Goal: Task Accomplishment & Management: Complete application form

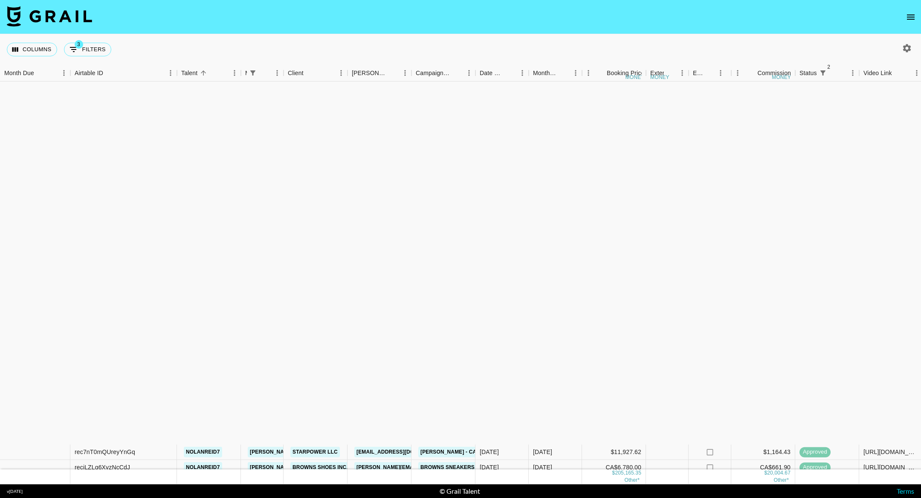
scroll to position [394, 0]
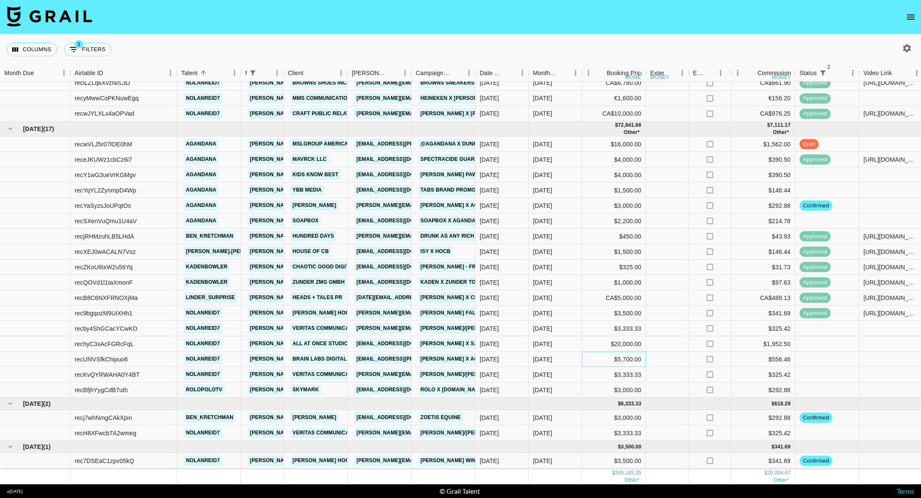
click at [625, 351] on div "$5,700.00" at bounding box center [614, 358] width 64 height 15
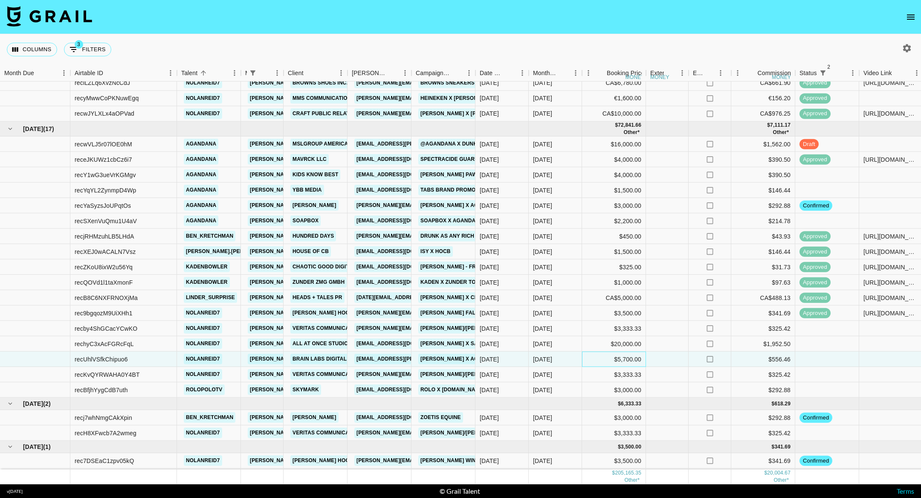
click at [625, 351] on div "$5,700.00" at bounding box center [614, 358] width 64 height 15
type input "7900"
click at [825, 351] on div at bounding box center [827, 358] width 64 height 15
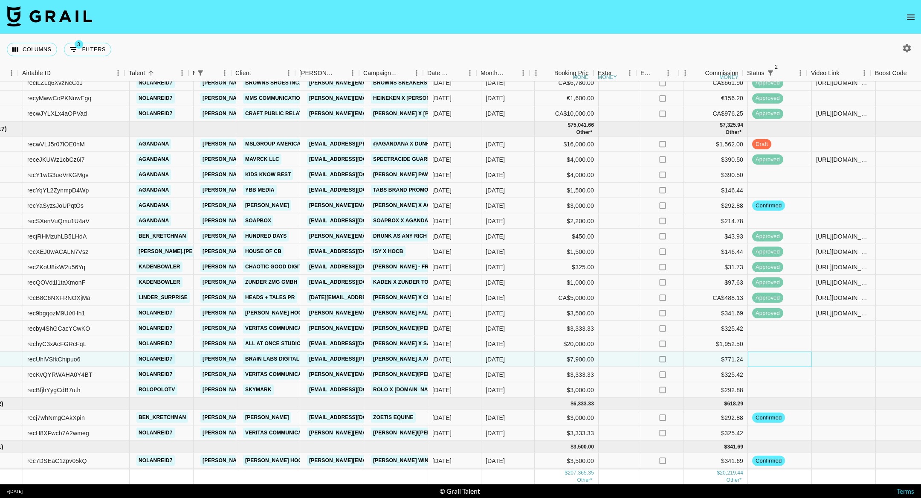
scroll to position [394, 54]
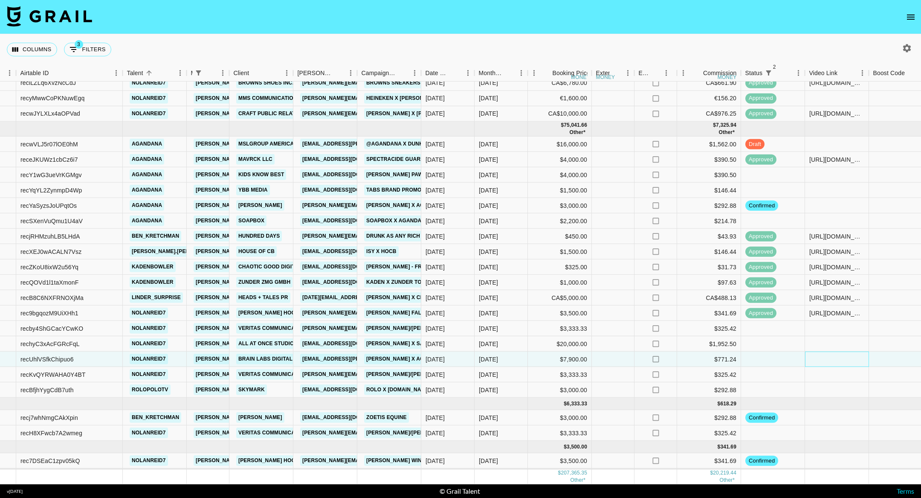
click at [855, 351] on div at bounding box center [837, 358] width 64 height 15
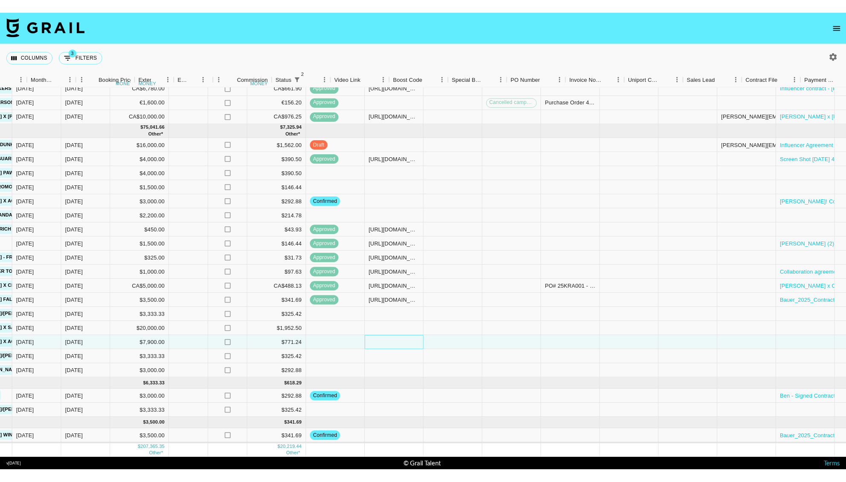
scroll to position [394, 534]
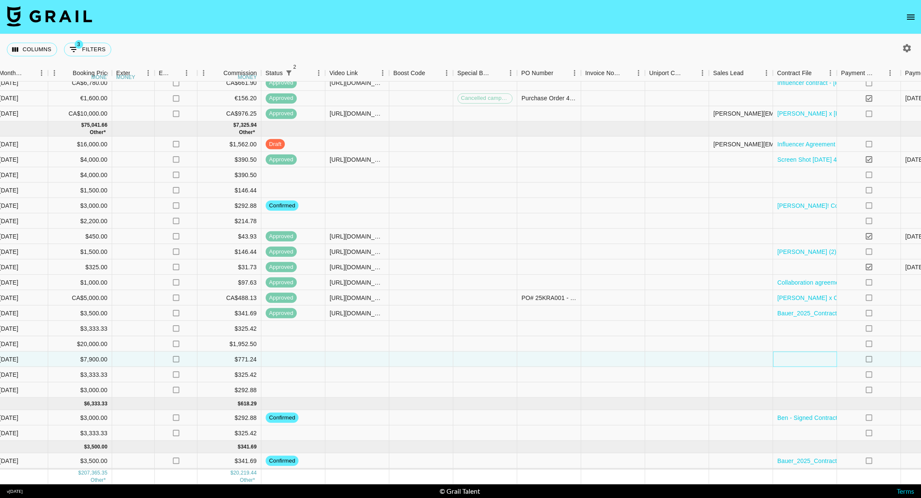
click at [800, 353] on div at bounding box center [805, 358] width 64 height 15
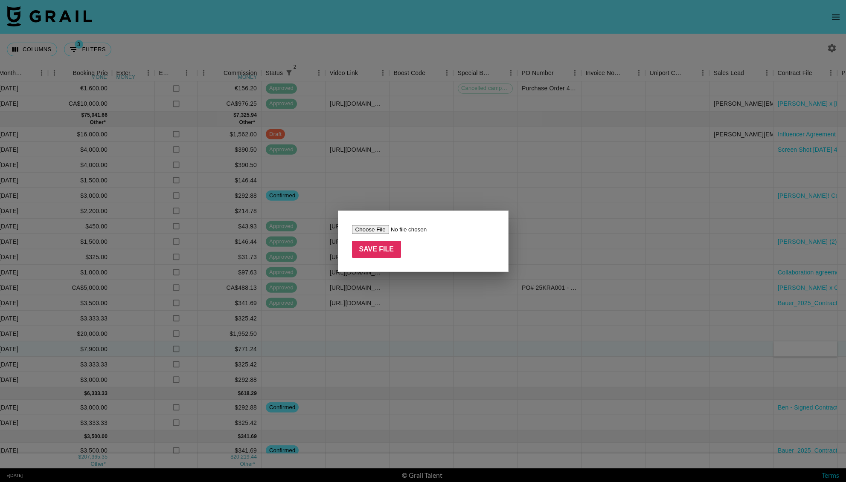
type input "C:\fakepath\BLUS with [PERSON_NAME]- Influencer-Talent Agreement (68920586c7) (…"
click at [386, 244] on input "Save File" at bounding box center [376, 249] width 49 height 17
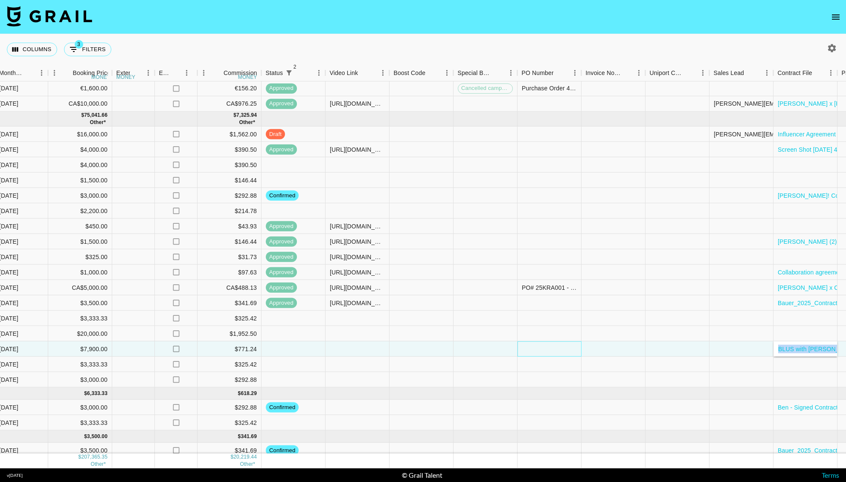
click at [546, 345] on div at bounding box center [549, 349] width 64 height 15
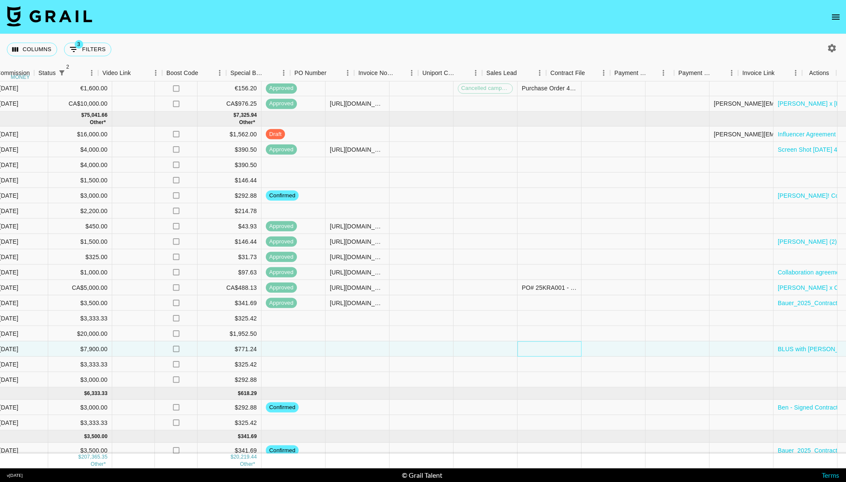
scroll to position [394, 761]
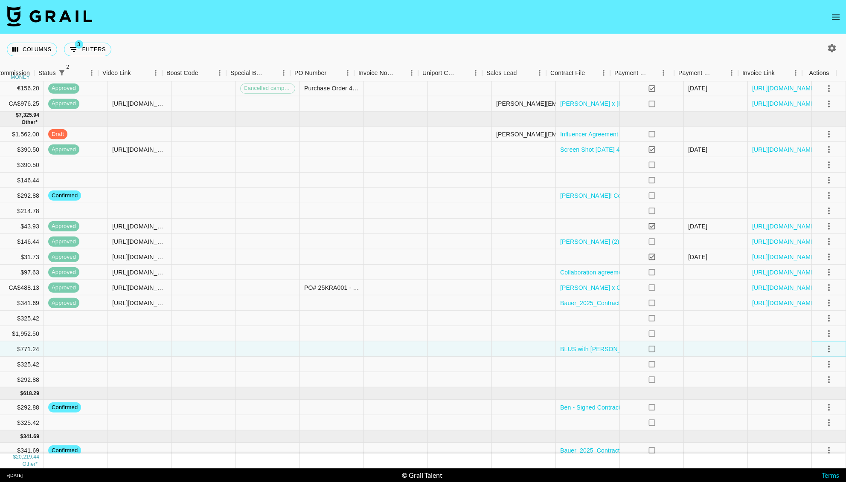
click at [824, 349] on icon "select merge strategy" at bounding box center [829, 349] width 10 height 10
click at [809, 364] on li "Confirm" at bounding box center [817, 367] width 55 height 15
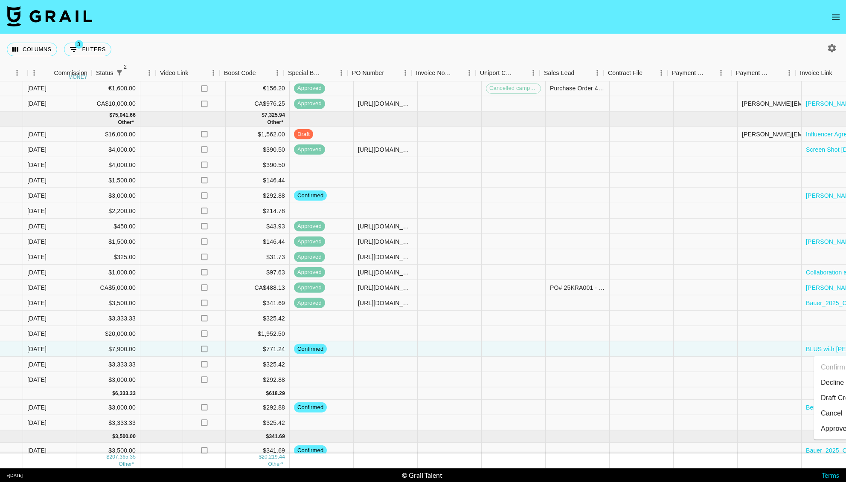
scroll to position [394, 356]
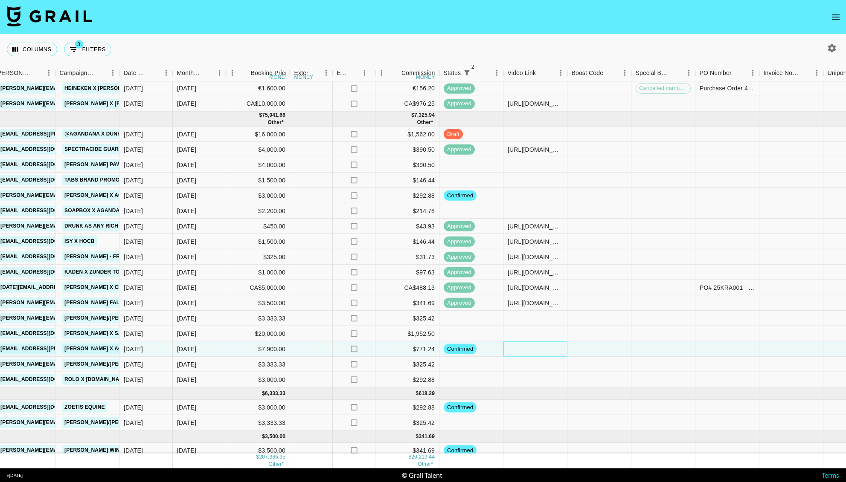
click at [519, 354] on div at bounding box center [535, 349] width 64 height 15
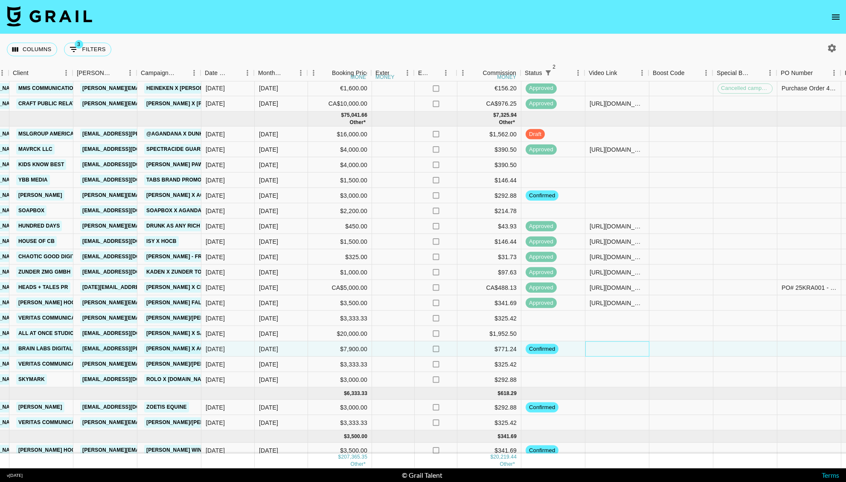
scroll to position [394, 275]
click at [830, 15] on icon "open drawer" at bounding box center [835, 17] width 10 height 10
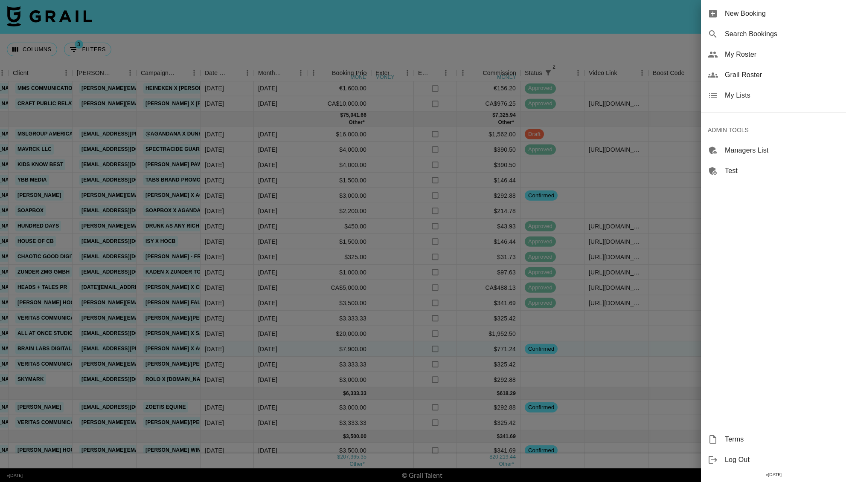
click at [742, 14] on span "New Booking" at bounding box center [782, 14] width 114 height 10
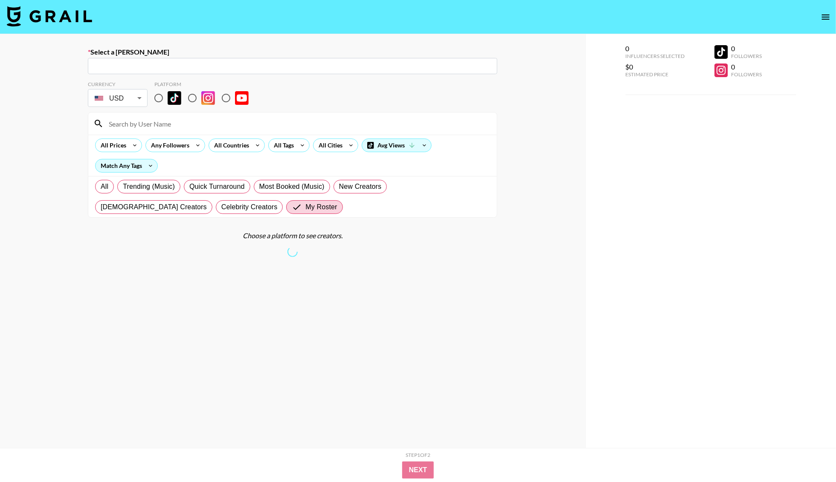
click at [157, 60] on div "​" at bounding box center [292, 66] width 409 height 16
paste input "[PERSON_NAME][EMAIL_ADDRESS][PERSON_NAME][DOMAIN_NAME]"
click at [165, 85] on li "Add New [PERSON_NAME] "[PERSON_NAME][EMAIL_ADDRESS][PERSON_NAME][DOMAIN_NAME]"" at bounding box center [292, 85] width 409 height 14
type input "Add New [PERSON_NAME] "[PERSON_NAME][EMAIL_ADDRESS][PERSON_NAME][DOMAIN_NAME]""
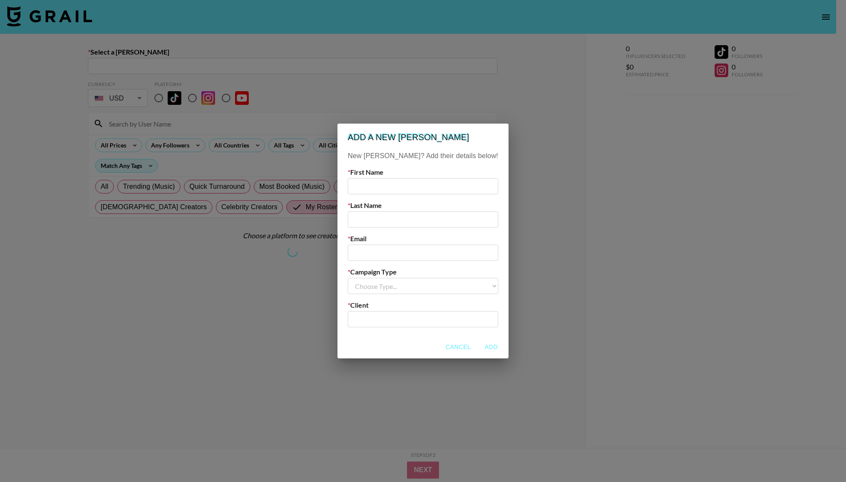
click at [400, 246] on input "email" at bounding box center [423, 253] width 150 height 16
click at [398, 249] on input "email" at bounding box center [423, 253] width 150 height 16
click at [381, 188] on input "text" at bounding box center [423, 186] width 150 height 16
paste input "[PERSON_NAME][EMAIL_ADDRESS][PERSON_NAME][DOMAIN_NAME]"
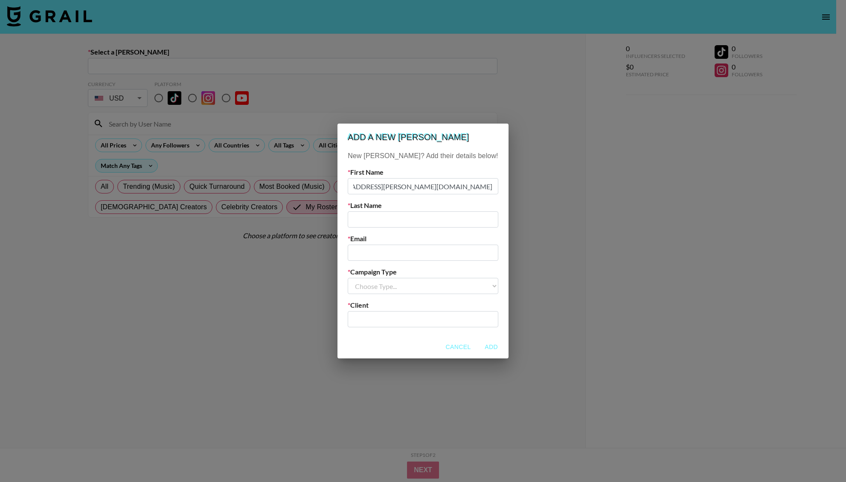
type input "[EMAIL_ADDRESS][PERSON_NAME][DOMAIN_NAME]"
click at [376, 253] on input "email" at bounding box center [423, 253] width 150 height 16
paste input "[PERSON_NAME][EMAIL_ADDRESS][PERSON_NAME][DOMAIN_NAME]"
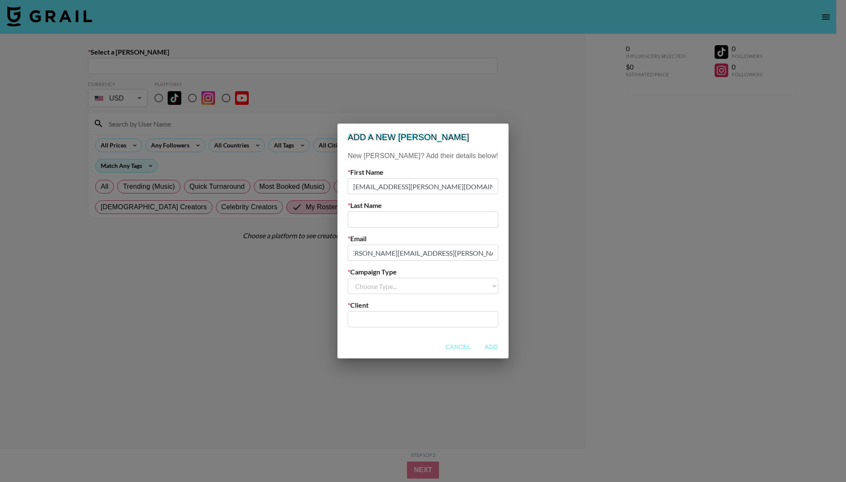
type input "[PERSON_NAME][EMAIL_ADDRESS][PERSON_NAME][DOMAIN_NAME]"
click at [429, 181] on input "[EMAIL_ADDRESS][PERSON_NAME][DOMAIN_NAME]" at bounding box center [423, 186] width 150 height 16
click at [396, 189] on input "[EMAIL_ADDRESS][PERSON_NAME][DOMAIN_NAME]" at bounding box center [423, 186] width 150 height 16
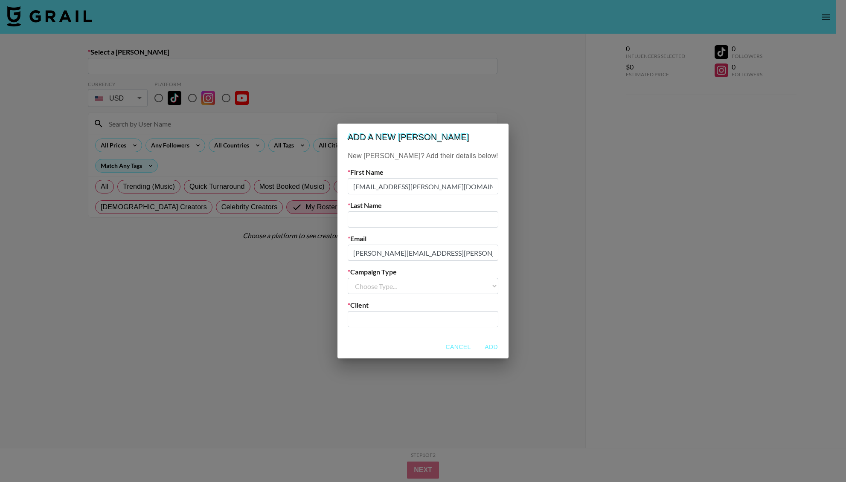
scroll to position [0, 34]
drag, startPoint x: 396, startPoint y: 189, endPoint x: 552, endPoint y: 189, distance: 156.1
click at [552, 189] on div "Add a new [PERSON_NAME] New [PERSON_NAME]? Add their details below! First Name …" at bounding box center [423, 241] width 846 height 482
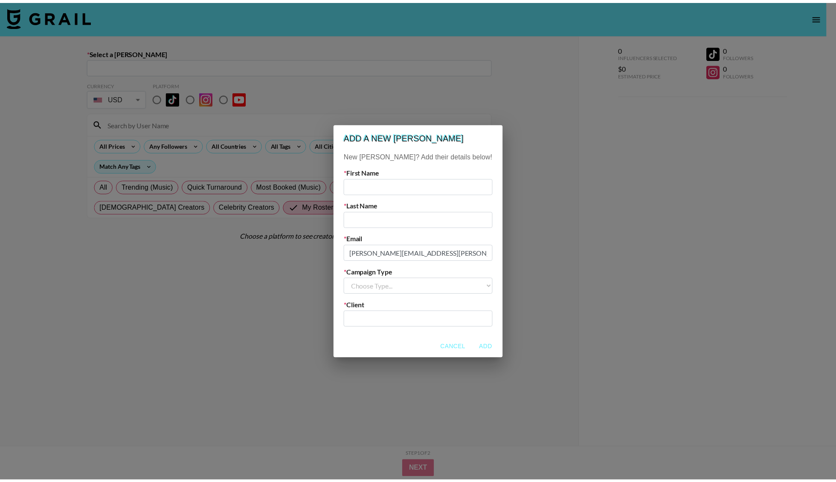
scroll to position [0, 0]
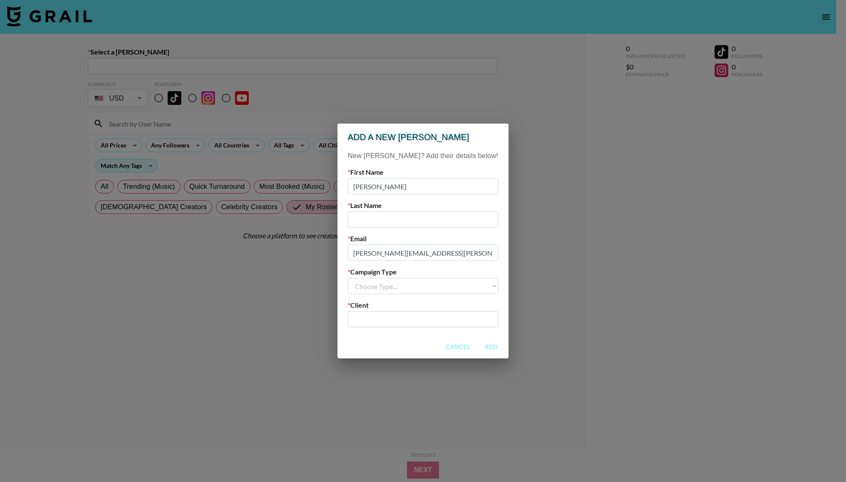
type input "[PERSON_NAME]"
click at [412, 224] on input "text" at bounding box center [423, 220] width 150 height 16
type input "[PERSON_NAME]"
click at [415, 289] on select "Choose Type... Song Promos Brand Promos" at bounding box center [423, 286] width 150 height 16
select select "Brand"
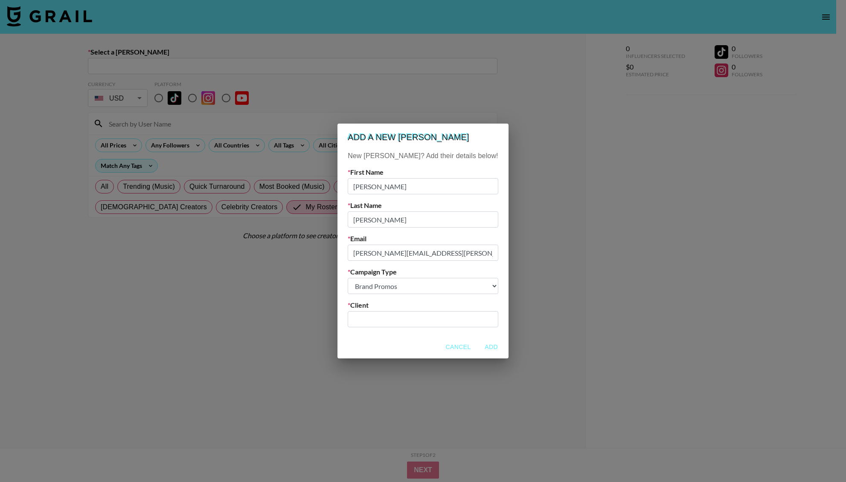
click at [400, 318] on input "text" at bounding box center [423, 320] width 140 height 10
click at [409, 338] on div "Brain Labs Digital Ltd" at bounding box center [409, 338] width 74 height 9
type input "Brain Labs Digital Ltd"
click at [478, 344] on button "Add" at bounding box center [491, 347] width 27 height 16
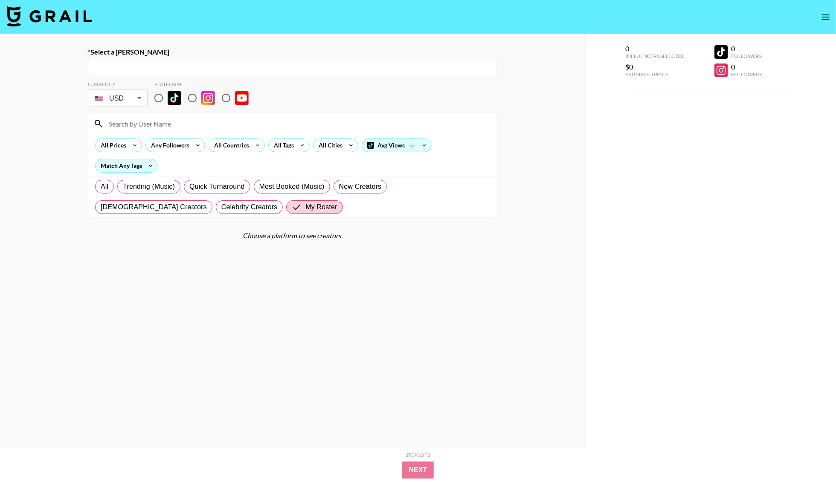
paste input "[PERSON_NAME][EMAIL_ADDRESS][PERSON_NAME][DOMAIN_NAME]"
type input "[PERSON_NAME][EMAIL_ADDRESS][PERSON_NAME][DOMAIN_NAME]"
click at [250, 32] on nav at bounding box center [418, 17] width 836 height 34
click at [187, 75] on section "Currency USD USD ​ Platform All Prices Any Followers All Countries All Tags All…" at bounding box center [292, 146] width 409 height 144
click at [188, 67] on input "text" at bounding box center [292, 66] width 399 height 10
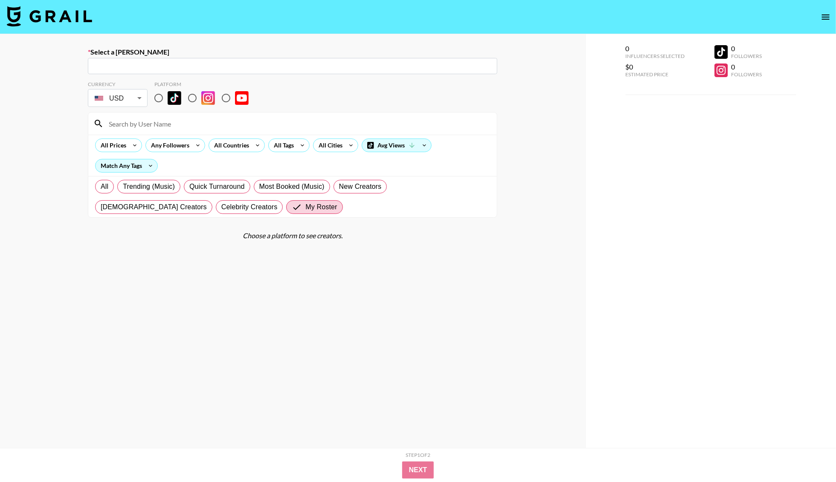
click at [188, 67] on input "text" at bounding box center [292, 66] width 399 height 10
paste input "[PERSON_NAME][EMAIL_ADDRESS][PERSON_NAME][DOMAIN_NAME]"
type input "[PERSON_NAME][EMAIL_ADDRESS][PERSON_NAME][DOMAIN_NAME]"
click at [196, 48] on label "Select a [PERSON_NAME]" at bounding box center [292, 52] width 409 height 9
click at [193, 61] on input "text" at bounding box center [292, 66] width 399 height 10
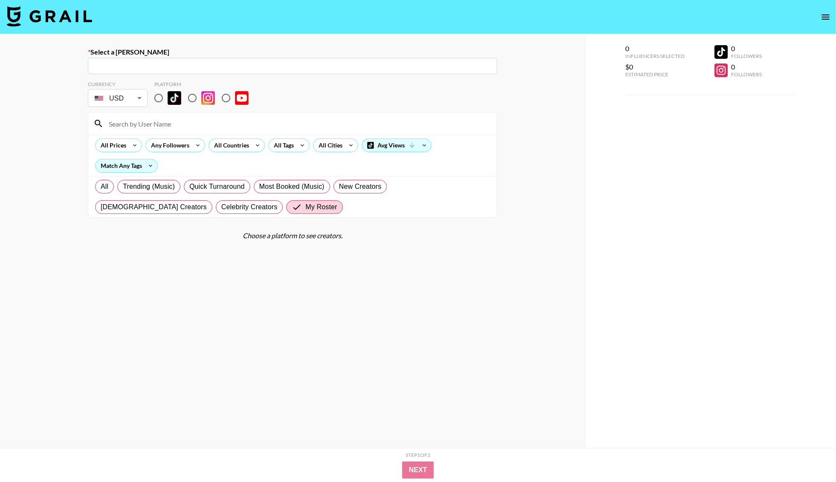
click at [186, 65] on input "text" at bounding box center [292, 66] width 399 height 10
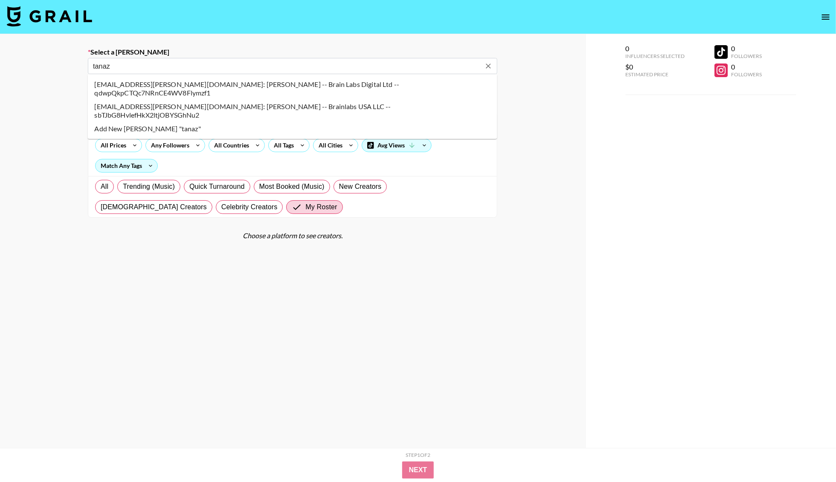
click at [125, 86] on li "[EMAIL_ADDRESS][PERSON_NAME][DOMAIN_NAME]: [PERSON_NAME] -- Brain Labs Digital …" at bounding box center [292, 89] width 409 height 22
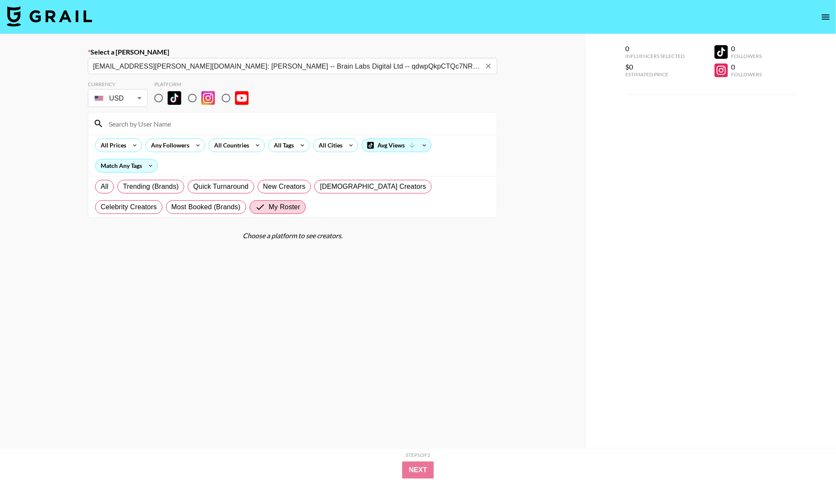
type input "[EMAIL_ADDRESS][PERSON_NAME][DOMAIN_NAME]: [PERSON_NAME] -- Brain Labs Digital …"
click at [483, 96] on div "Currency USD USD ​ Platform" at bounding box center [292, 95] width 409 height 28
click at [194, 98] on input "radio" at bounding box center [192, 98] width 18 height 18
radio input "true"
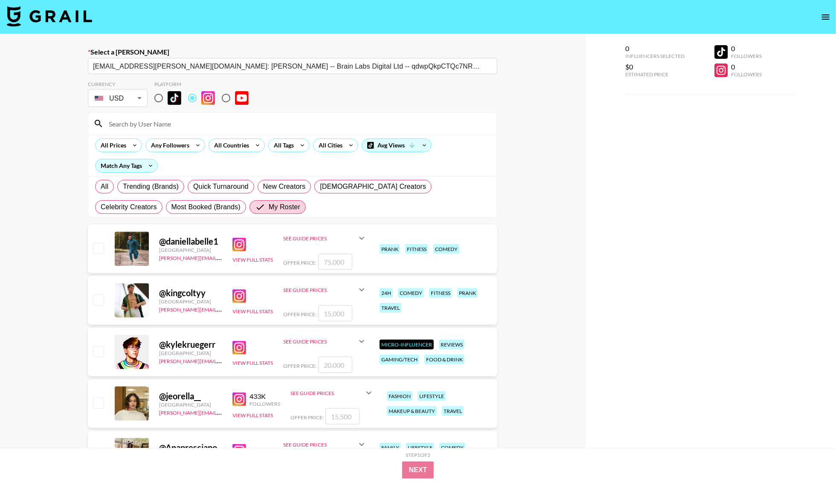
click at [179, 122] on input at bounding box center [298, 124] width 388 height 14
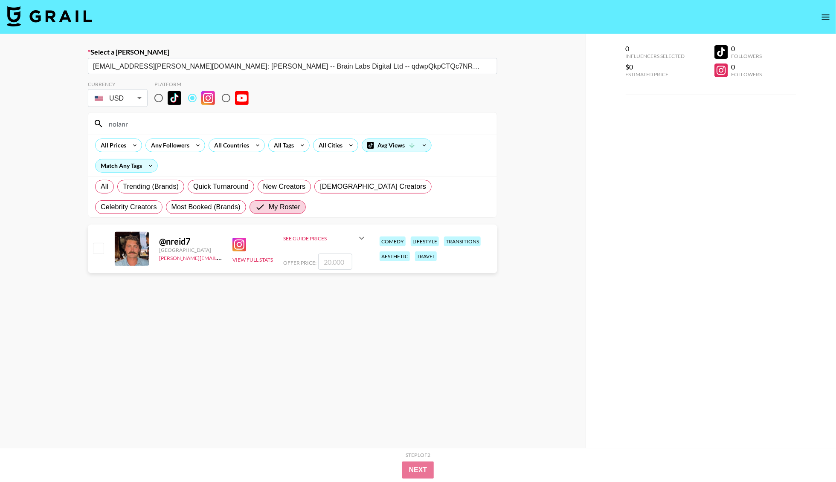
type input "nolanr"
click at [343, 264] on input "number" at bounding box center [335, 262] width 34 height 16
checkbox input "true"
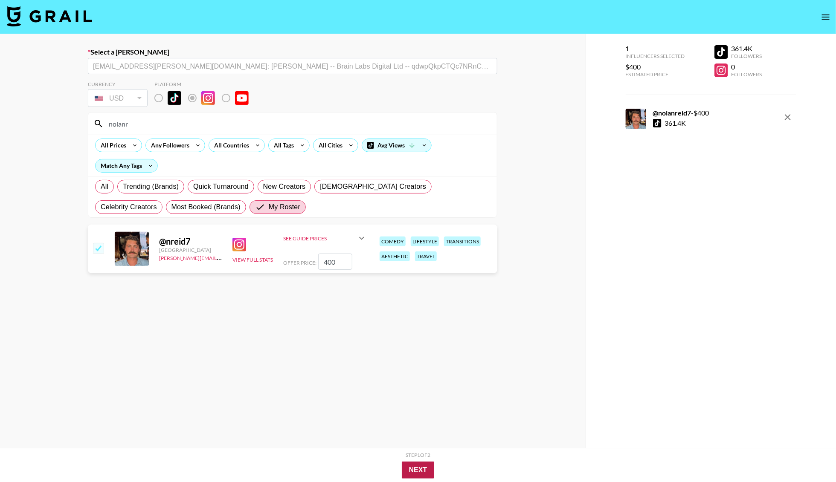
type input "400"
click at [414, 470] on button "Next" at bounding box center [418, 470] width 33 height 17
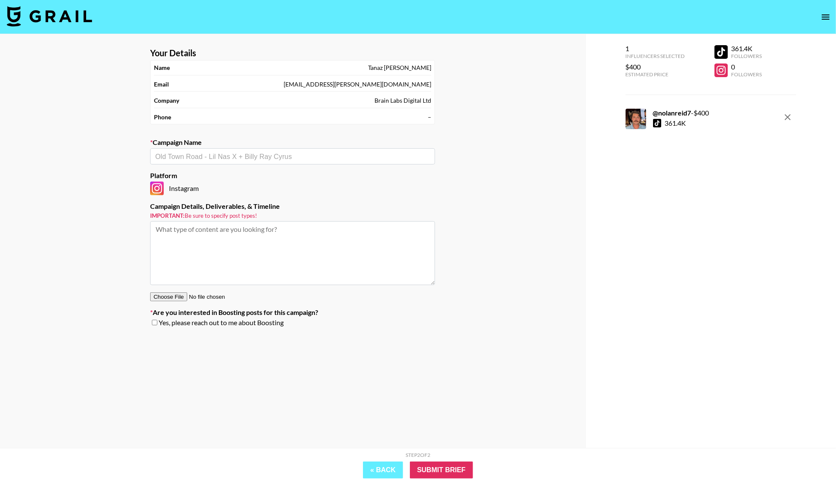
click at [264, 160] on input "text" at bounding box center [292, 157] width 275 height 10
click at [326, 170] on li "Add New Campaign: "[PERSON_NAME] x ACANA Reimbursment"" at bounding box center [293, 176] width 285 height 14
type input "[PERSON_NAME] x ACANA Reimbursment"
click at [443, 464] on input "Submit Brief" at bounding box center [441, 470] width 63 height 17
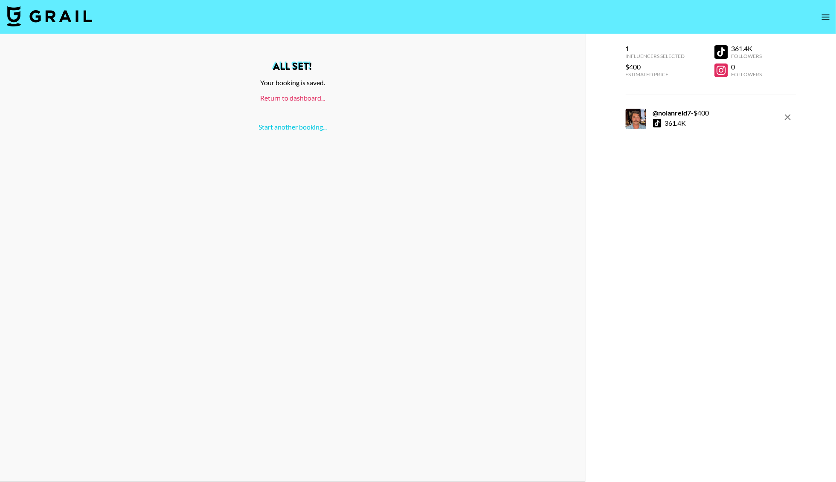
click at [305, 96] on link "Return to dashboard..." at bounding box center [292, 98] width 65 height 8
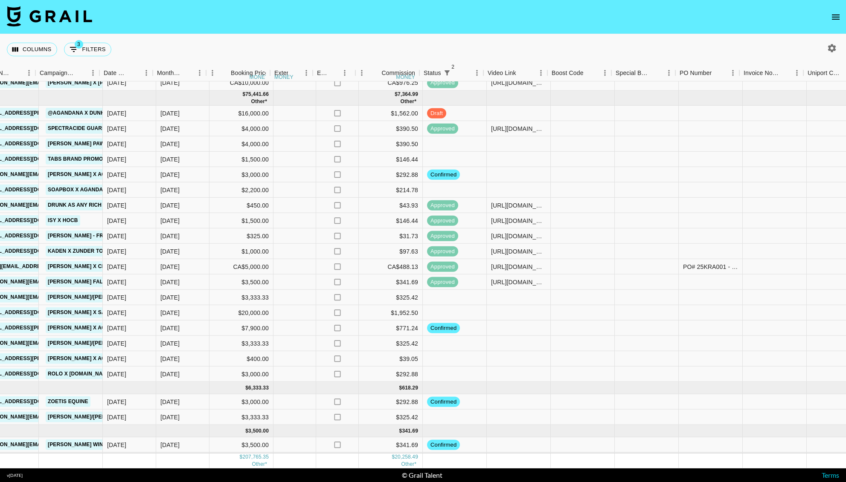
scroll to position [425, 377]
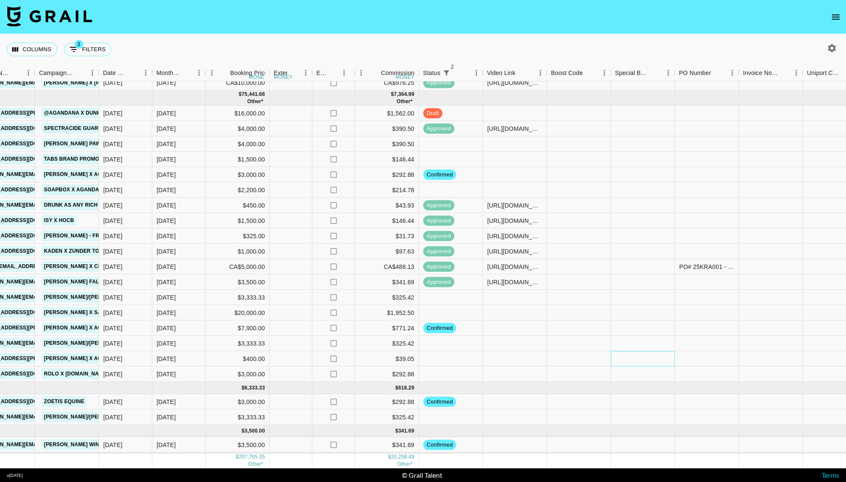
click at [640, 351] on div at bounding box center [643, 358] width 64 height 15
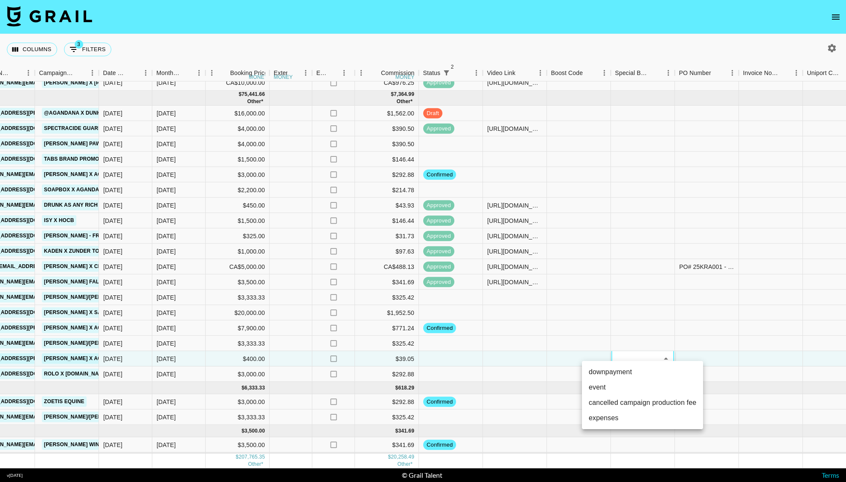
click at [616, 417] on li "expenses" at bounding box center [642, 418] width 121 height 15
type input "expenses"
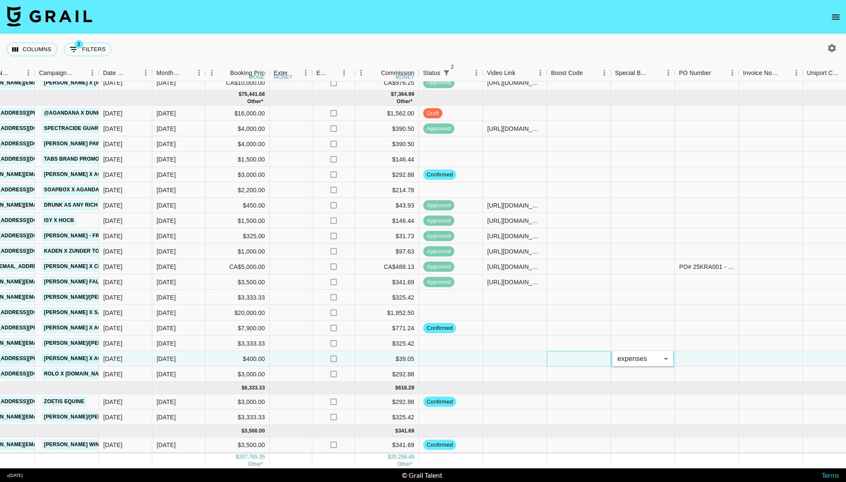
click at [553, 351] on div at bounding box center [579, 358] width 64 height 15
click at [333, 355] on icon "no" at bounding box center [333, 359] width 9 height 9
click at [333, 351] on input "checkbox" at bounding box center [333, 359] width 16 height 16
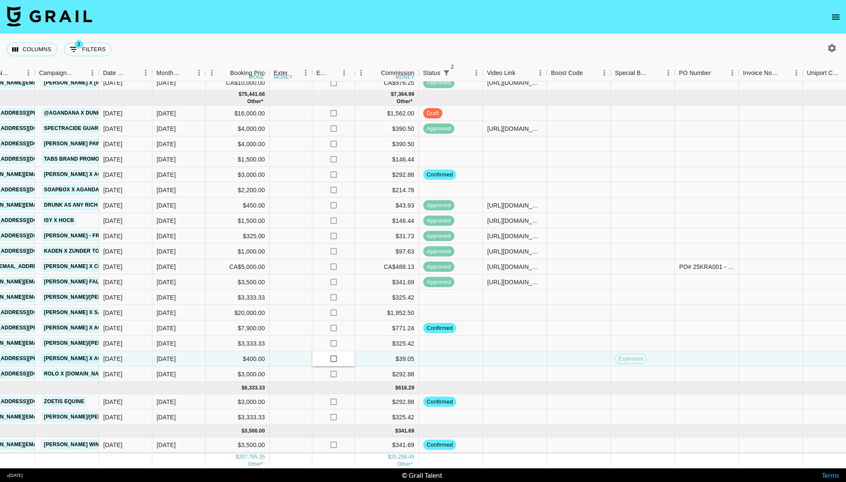
checkbox input "true"
click at [497, 352] on div at bounding box center [515, 358] width 64 height 15
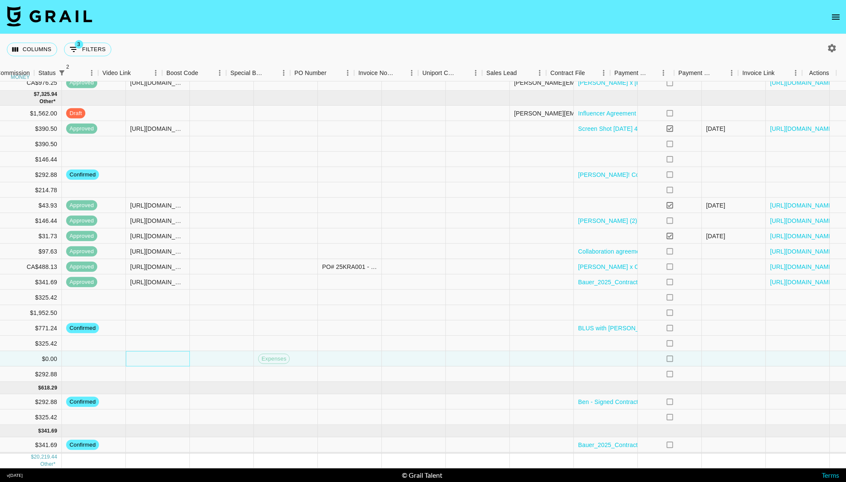
scroll to position [425, 761]
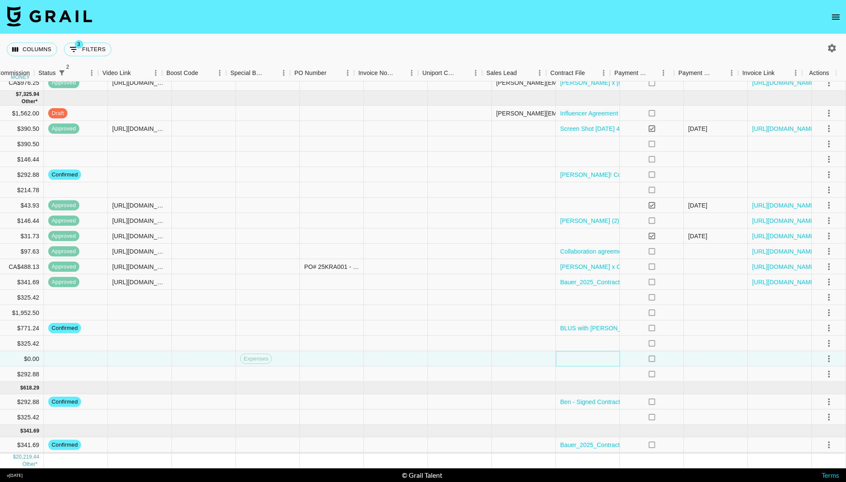
click at [579, 351] on div at bounding box center [588, 358] width 64 height 15
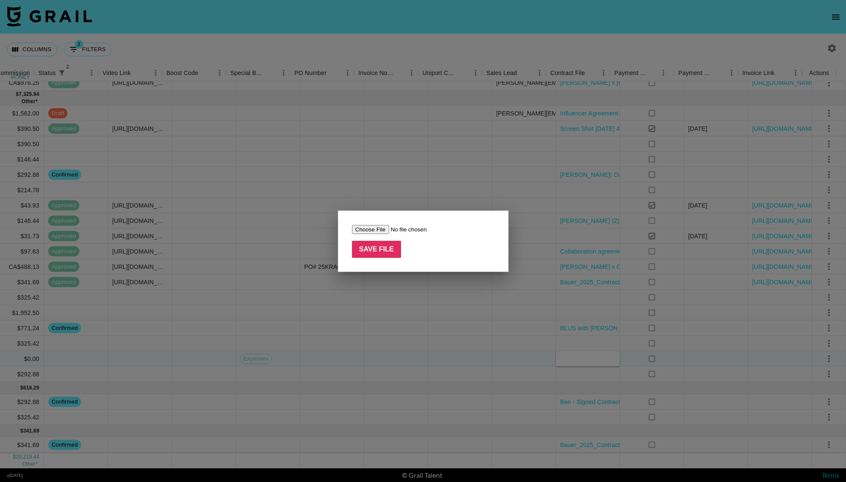
type input "C:\fakepath\BLUS with [PERSON_NAME]- Influencer-Talent Agreement (68920586c7) (…"
click at [381, 251] on input "Save File" at bounding box center [376, 249] width 49 height 17
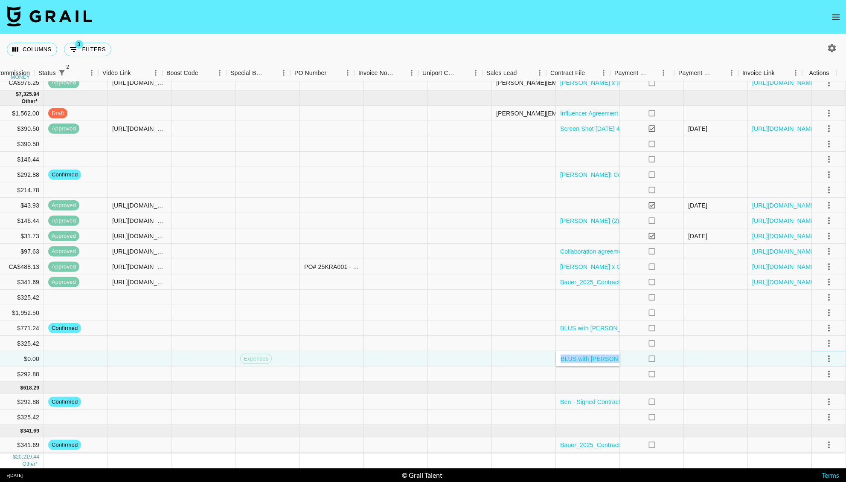
click at [824, 354] on icon "select merge strategy" at bounding box center [829, 359] width 10 height 10
click at [807, 365] on li "Confirm" at bounding box center [817, 367] width 55 height 15
click at [415, 341] on div at bounding box center [396, 343] width 64 height 15
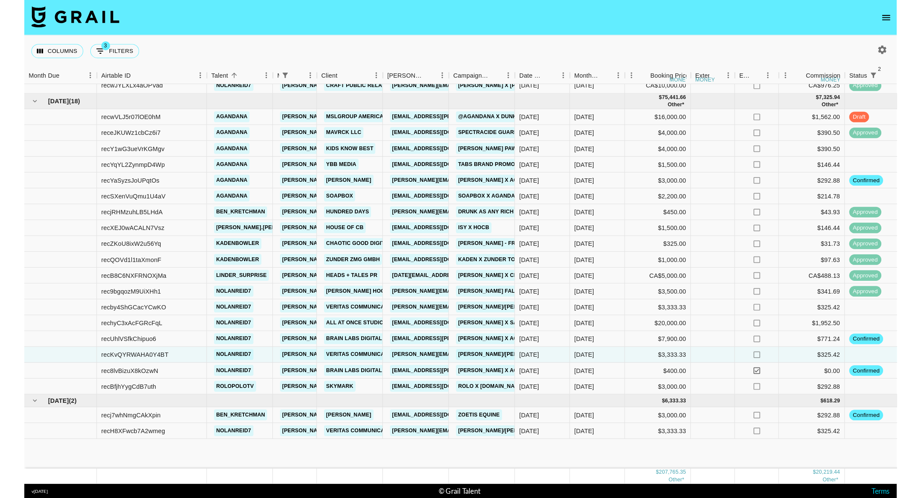
scroll to position [331, 0]
